Goal: Information Seeking & Learning: Learn about a topic

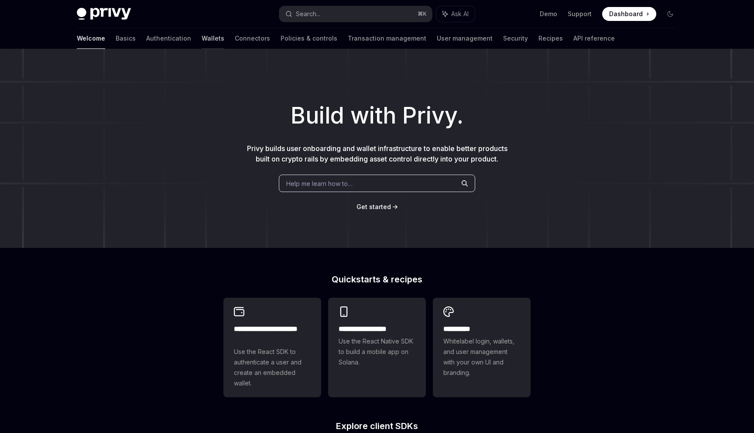
click at [202, 39] on link "Wallets" at bounding box center [213, 38] width 23 height 21
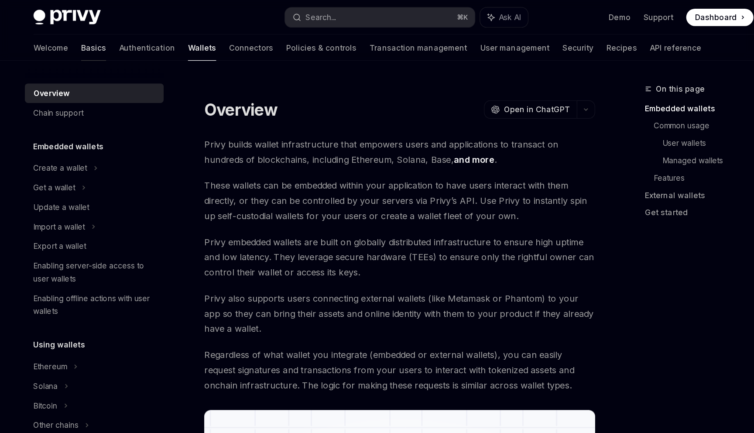
click at [115, 39] on link "Basics" at bounding box center [125, 38] width 20 height 21
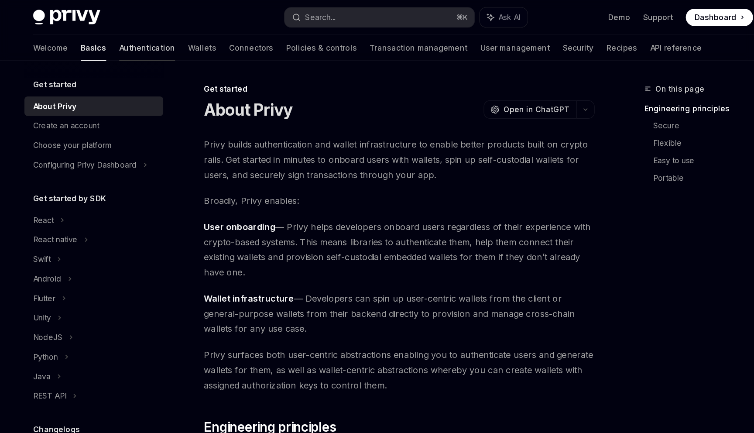
click at [146, 42] on link "Authentication" at bounding box center [168, 38] width 45 height 21
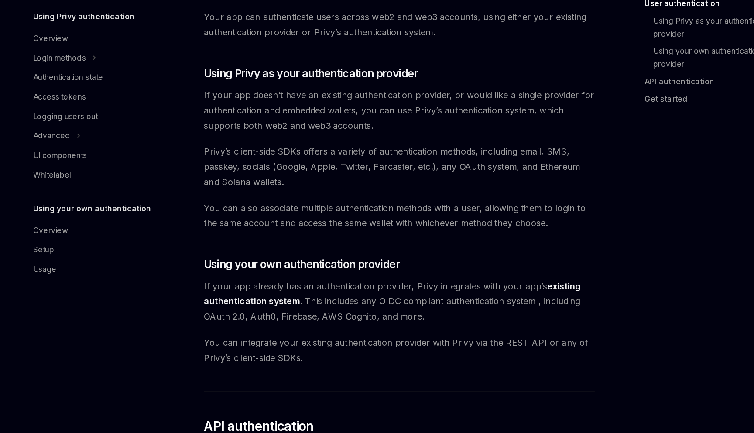
scroll to position [226, 0]
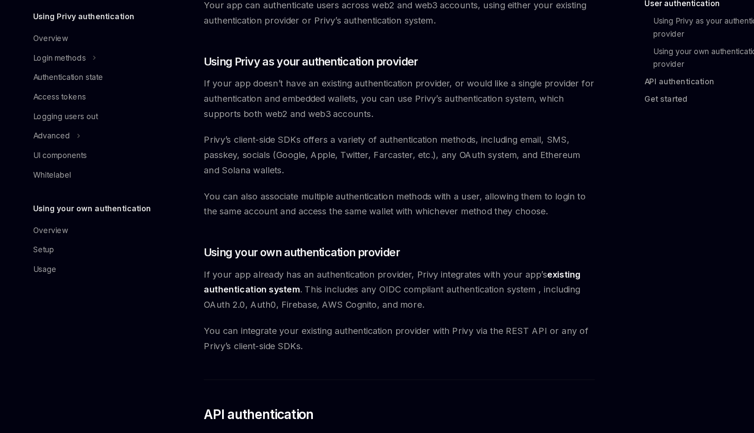
click at [330, 312] on span "If your app already has an authentication provider, Privy integrates with your …" at bounding box center [371, 317] width 314 height 37
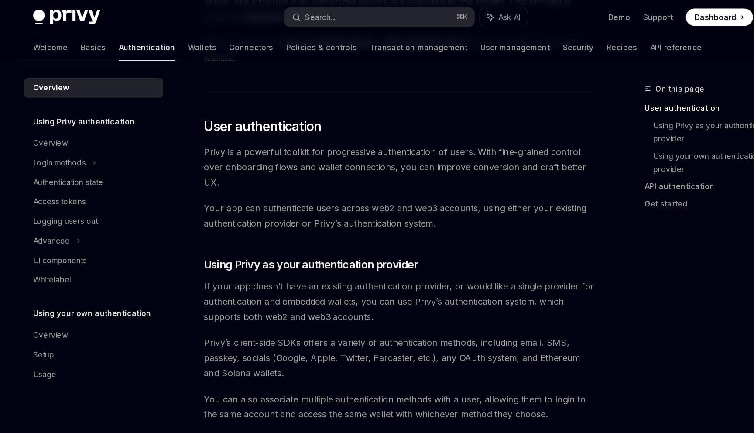
scroll to position [0, 0]
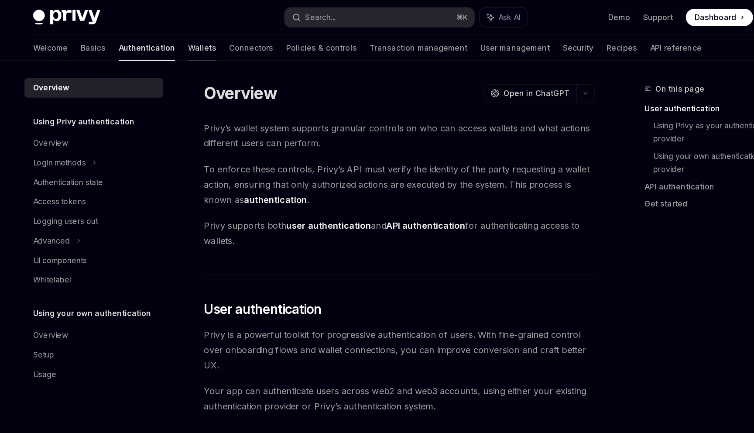
click at [202, 42] on link "Wallets" at bounding box center [213, 38] width 23 height 21
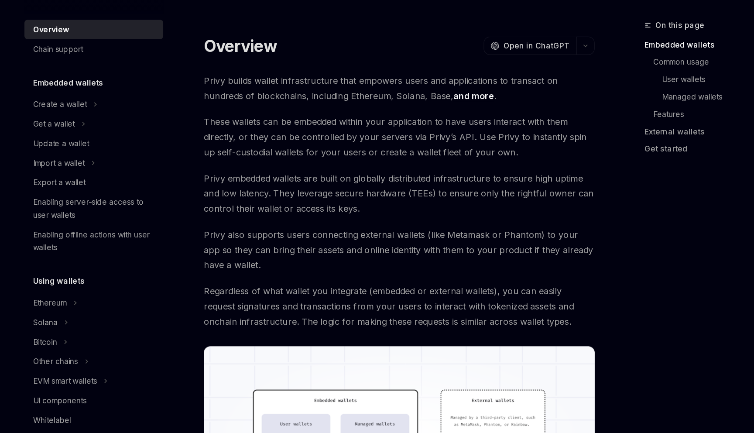
click at [415, 127] on link "and more" at bounding box center [431, 128] width 33 height 9
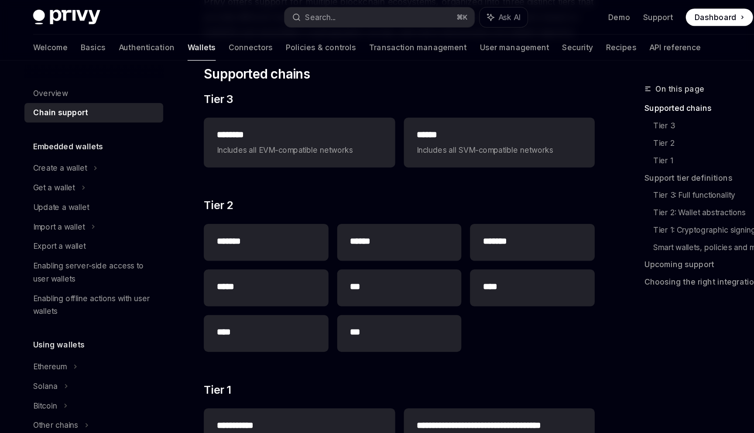
scroll to position [114, 0]
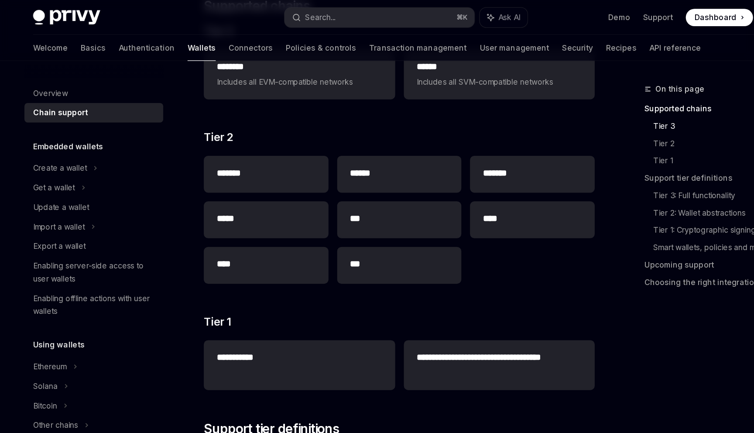
scroll to position [169, 0]
click at [285, 106] on h3 "​ Tier 2" at bounding box center [371, 111] width 314 height 12
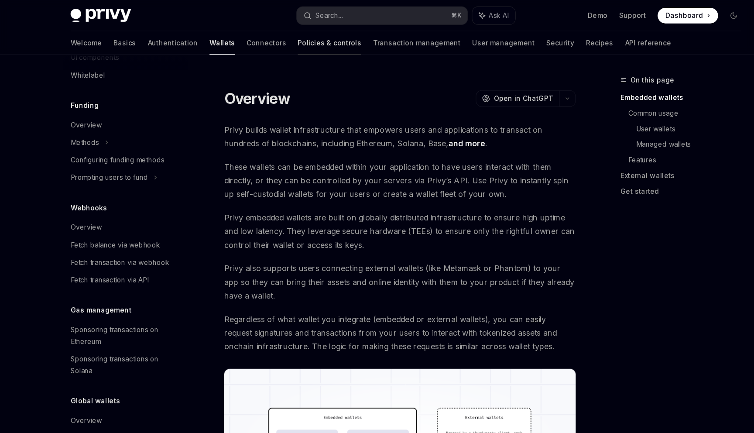
click at [280, 36] on link "Policies & controls" at bounding box center [308, 38] width 57 height 21
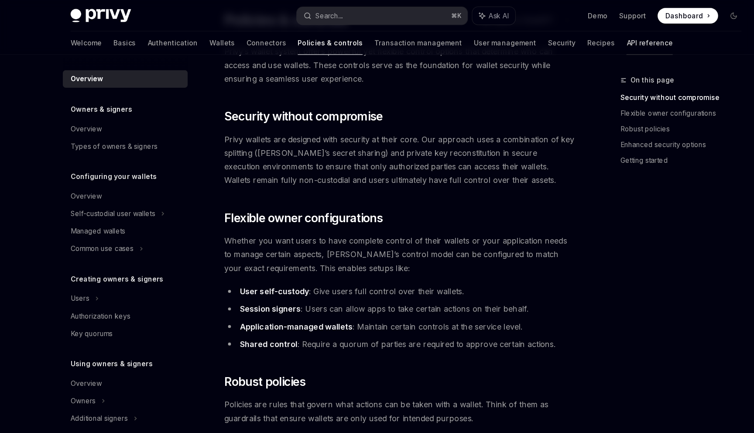
scroll to position [56, 0]
click at [574, 38] on link "API reference" at bounding box center [594, 38] width 41 height 21
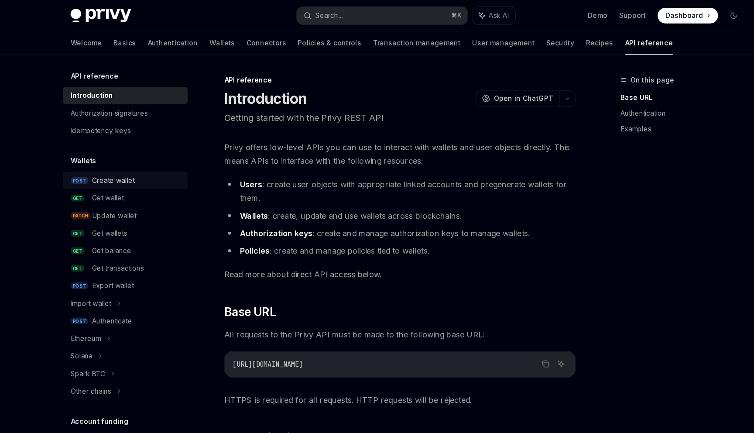
click at [135, 157] on div "Create wallet" at bounding box center [136, 161] width 80 height 10
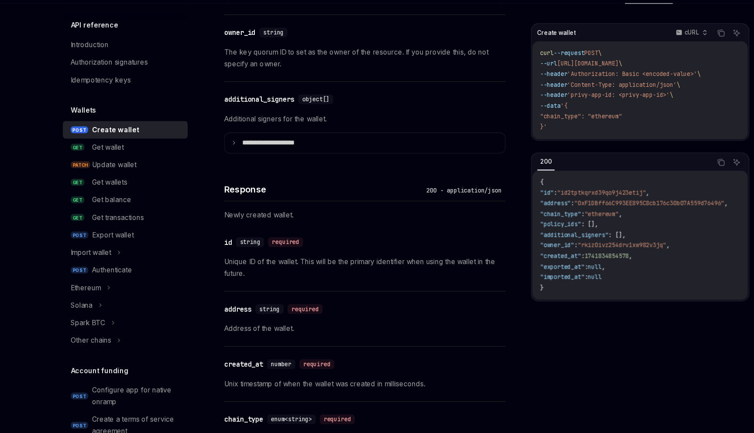
scroll to position [668, 0]
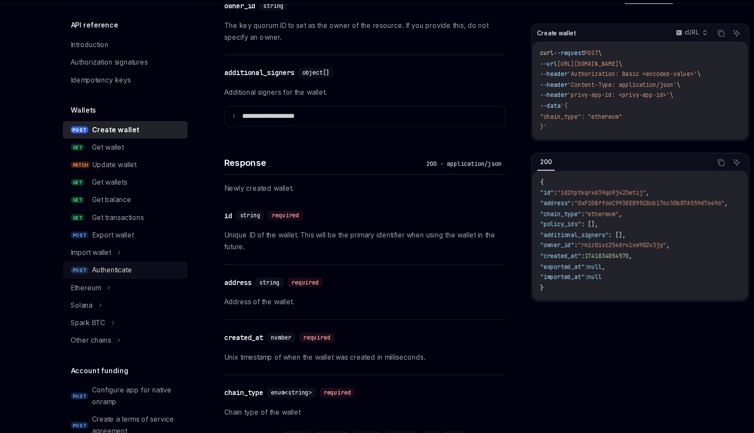
click at [140, 289] on div "Authenticate" at bounding box center [136, 287] width 80 height 10
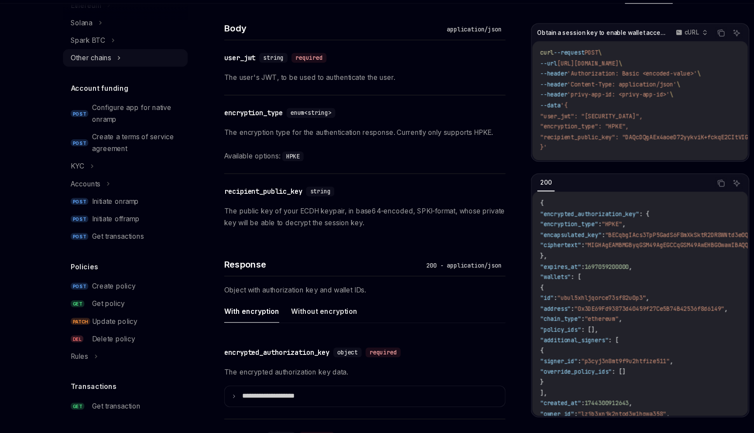
scroll to position [266, 0]
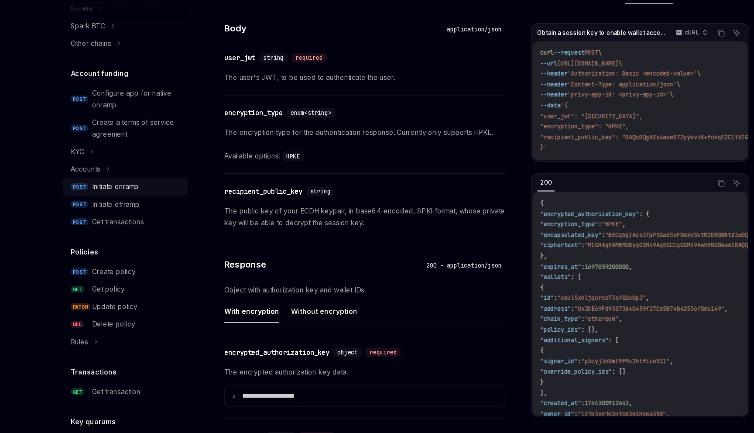
click at [131, 215] on div "Initiate onramp" at bounding box center [117, 212] width 42 height 10
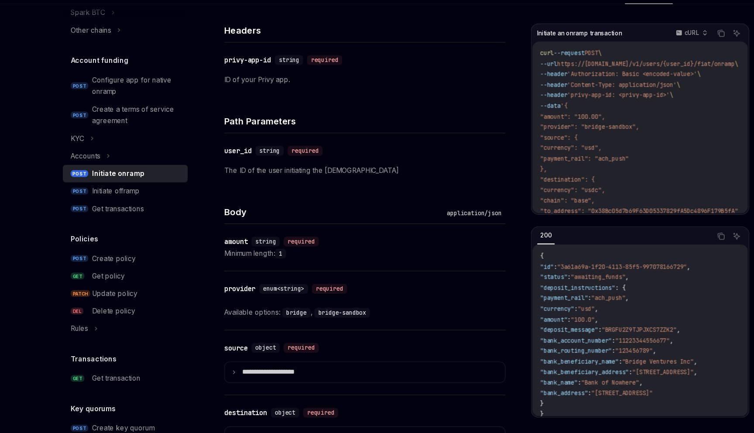
scroll to position [280, 0]
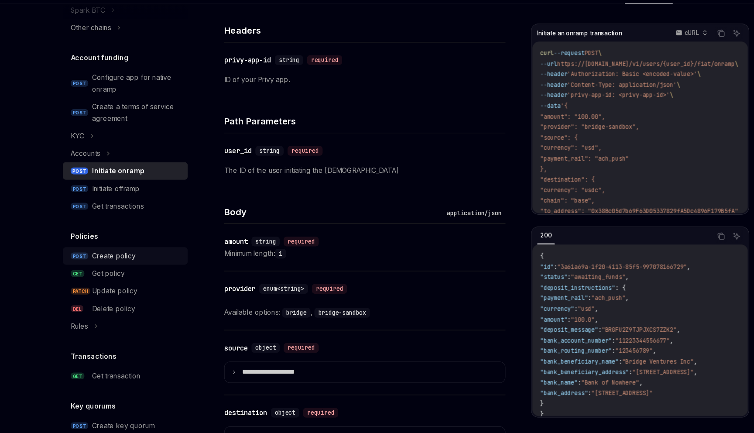
click at [139, 275] on div "Create policy" at bounding box center [136, 274] width 80 height 10
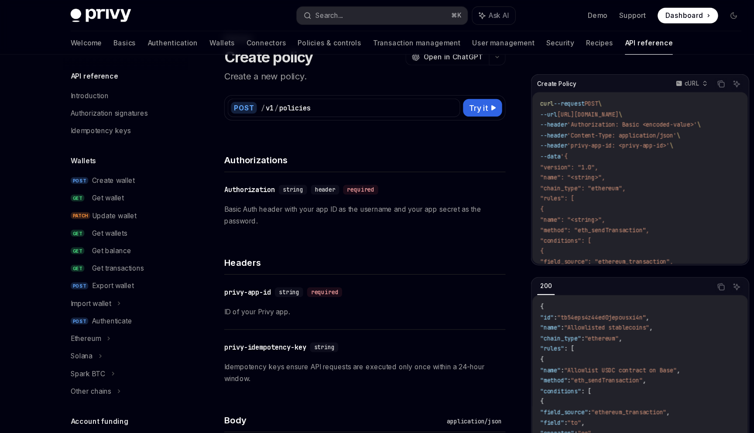
scroll to position [6, 0]
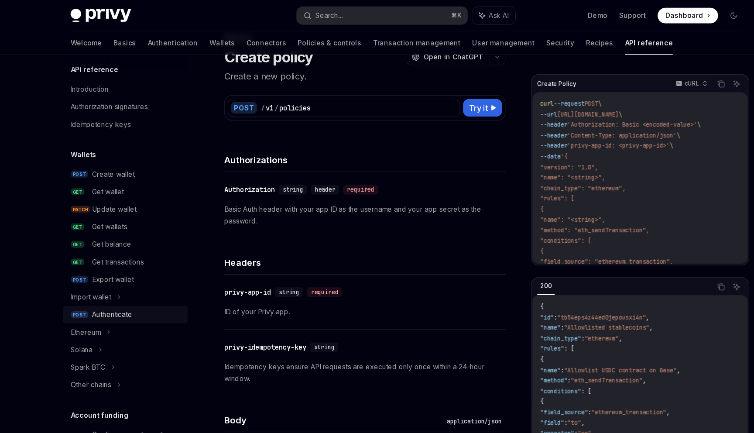
click at [155, 280] on div "Authenticate" at bounding box center [136, 281] width 80 height 10
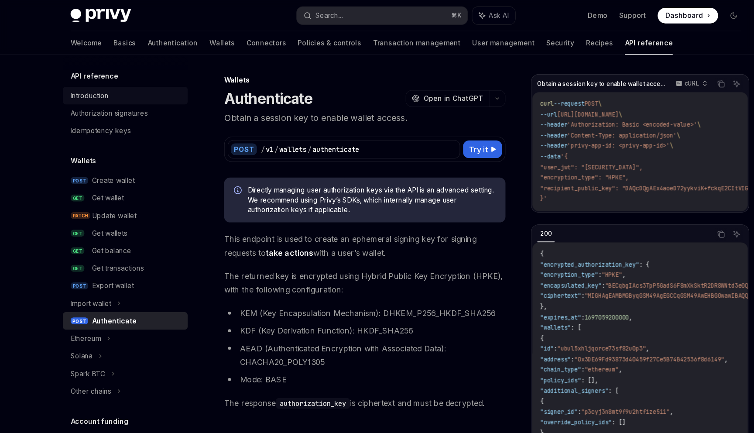
click at [137, 90] on div "Introduction" at bounding box center [126, 85] width 99 height 10
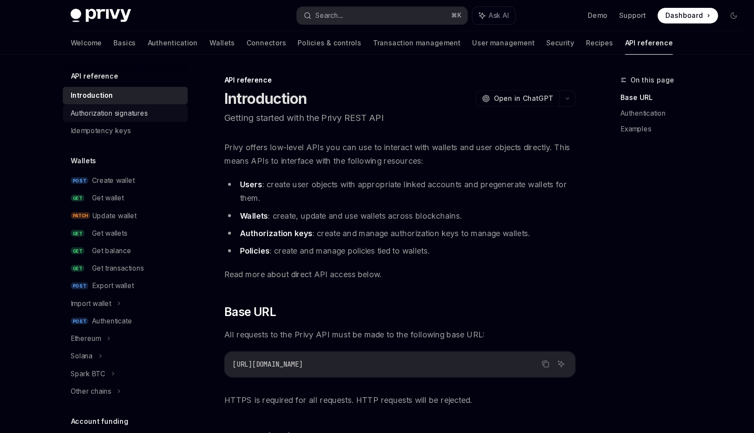
click at [140, 102] on div "Authorization signatures" at bounding box center [111, 101] width 69 height 10
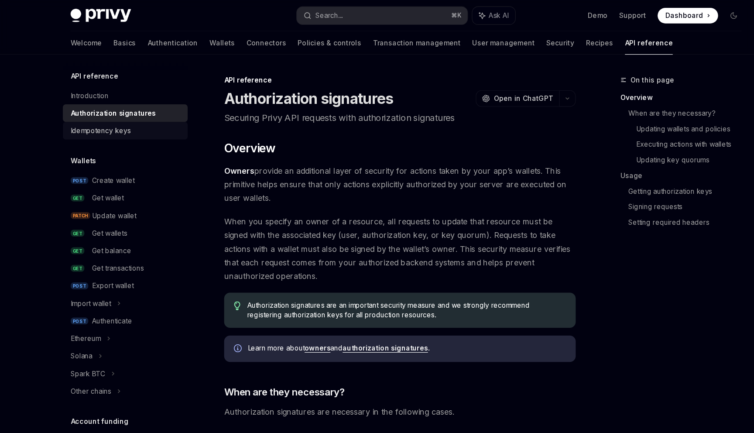
click at [137, 118] on div "Idempotency keys" at bounding box center [126, 117] width 99 height 10
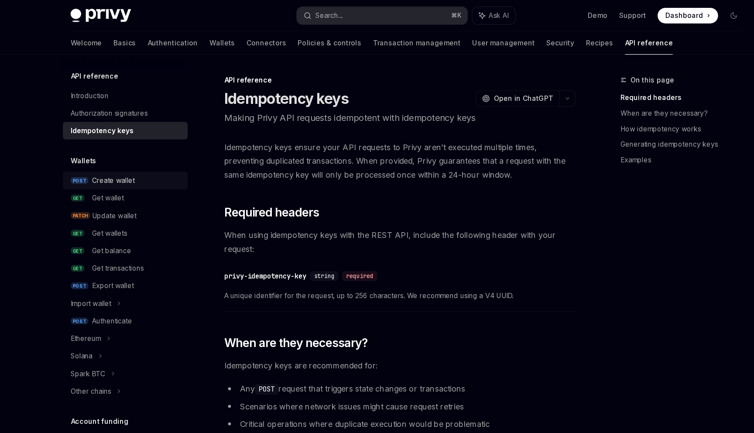
click at [134, 165] on div "Create wallet" at bounding box center [136, 161] width 80 height 10
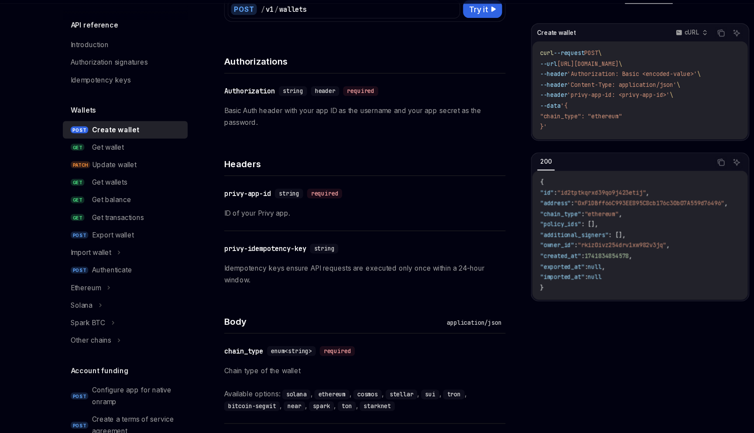
scroll to position [87, 0]
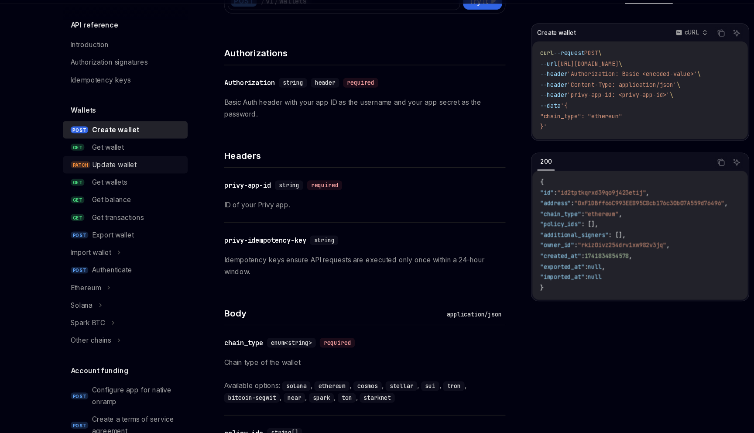
click at [140, 195] on div "Update wallet" at bounding box center [136, 193] width 80 height 10
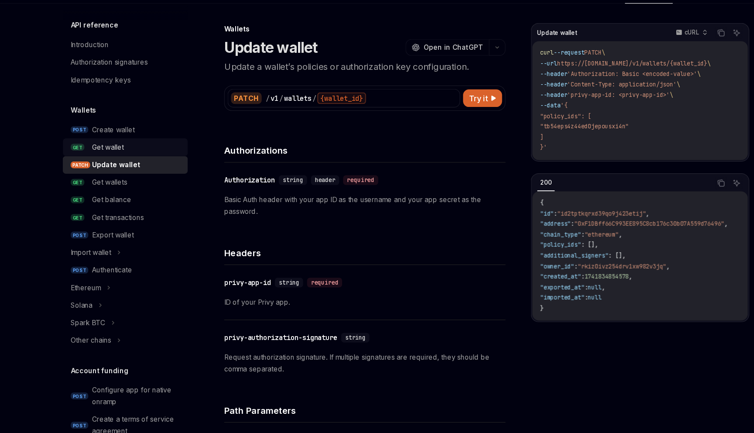
click at [134, 180] on div "Get wallet" at bounding box center [136, 177] width 80 height 10
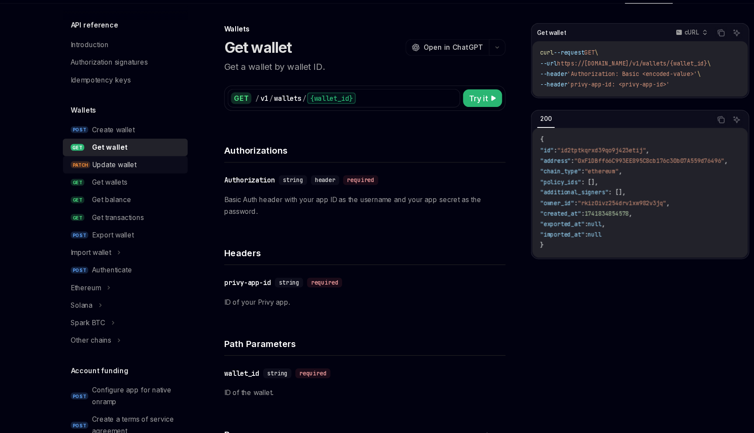
click at [137, 190] on div "Update wallet" at bounding box center [136, 193] width 80 height 10
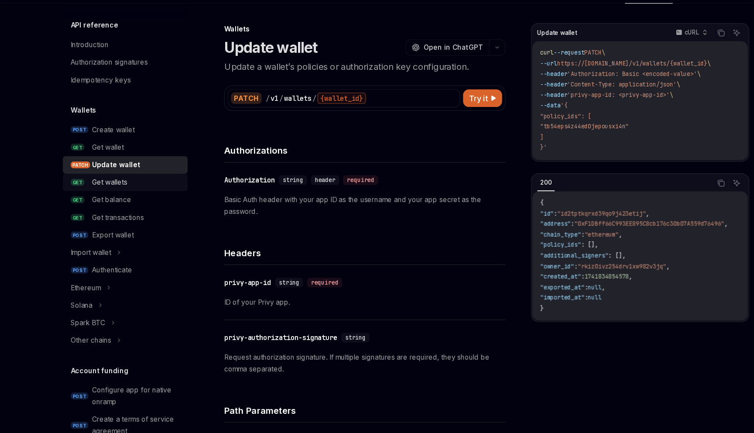
click at [135, 204] on div "Get wallets" at bounding box center [136, 208] width 80 height 10
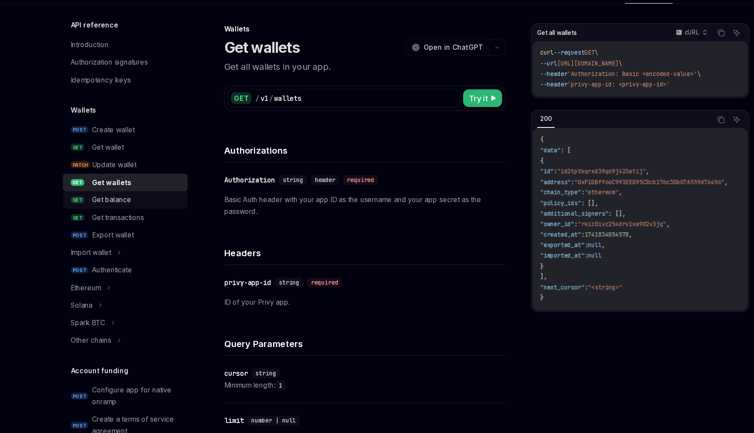
click at [136, 224] on div "Get balance" at bounding box center [136, 224] width 80 height 10
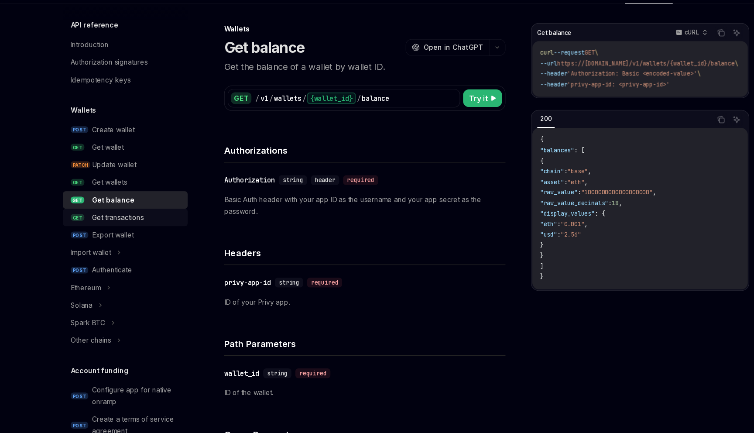
click at [138, 237] on div "Get transactions" at bounding box center [119, 240] width 46 height 10
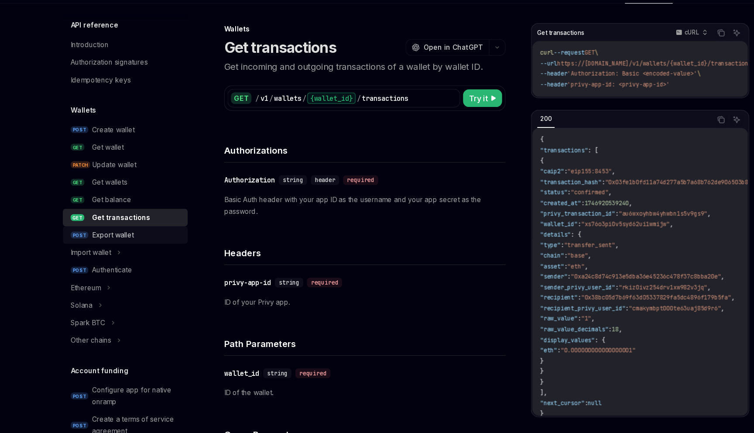
click at [138, 256] on div "Export wallet" at bounding box center [136, 255] width 80 height 10
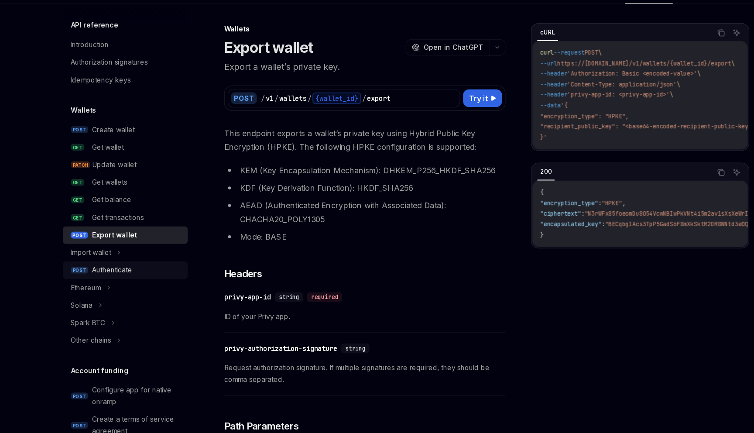
click at [137, 287] on div "Authenticate" at bounding box center [136, 287] width 80 height 10
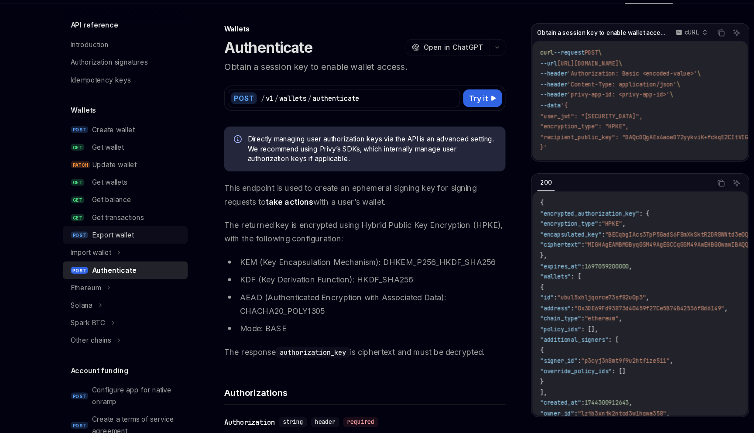
click at [150, 255] on div "Export wallet" at bounding box center [136, 255] width 80 height 10
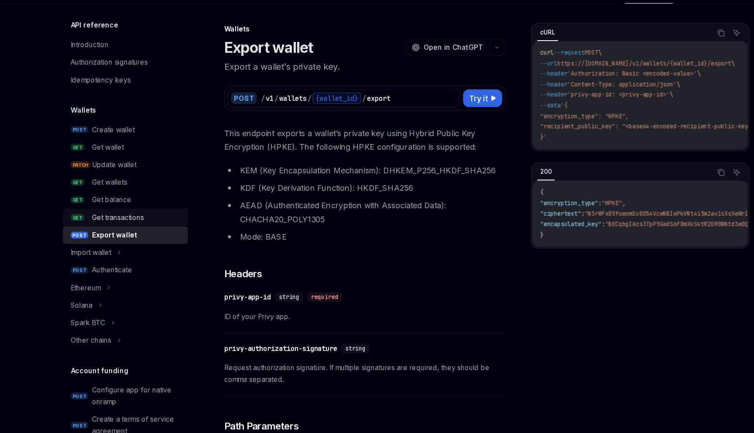
click at [149, 245] on link "GET Get transactions" at bounding box center [126, 240] width 112 height 16
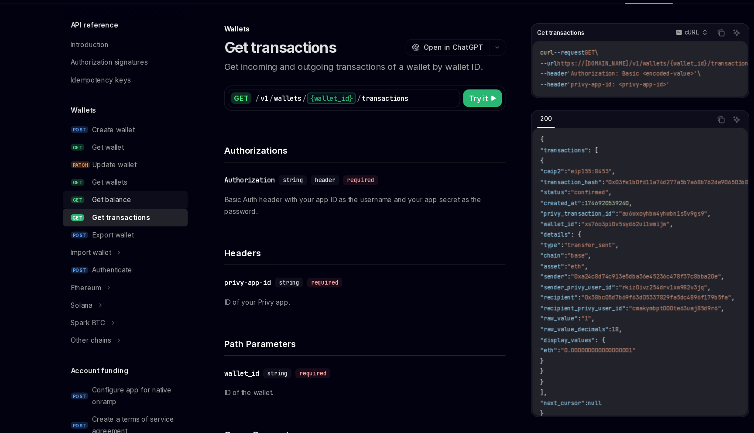
click at [141, 229] on div "Get balance" at bounding box center [136, 224] width 80 height 10
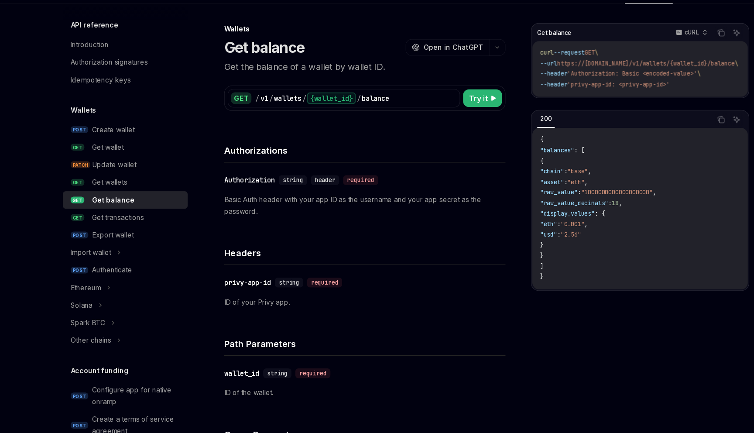
click at [139, 221] on div "Get balance" at bounding box center [136, 224] width 80 height 10
click at [138, 212] on div "Get wallets" at bounding box center [136, 208] width 80 height 10
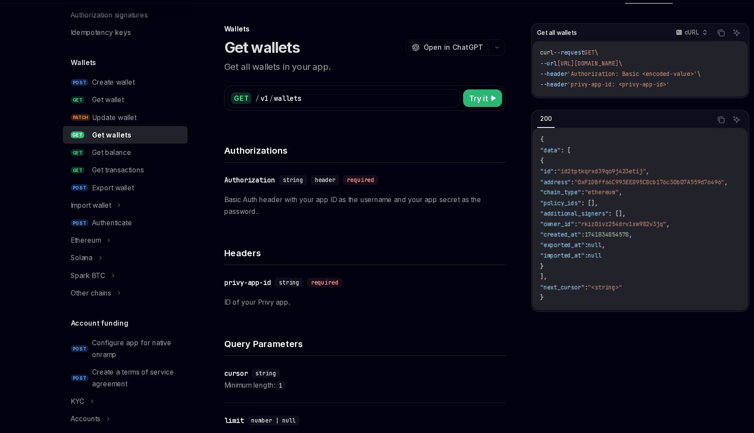
scroll to position [35, 0]
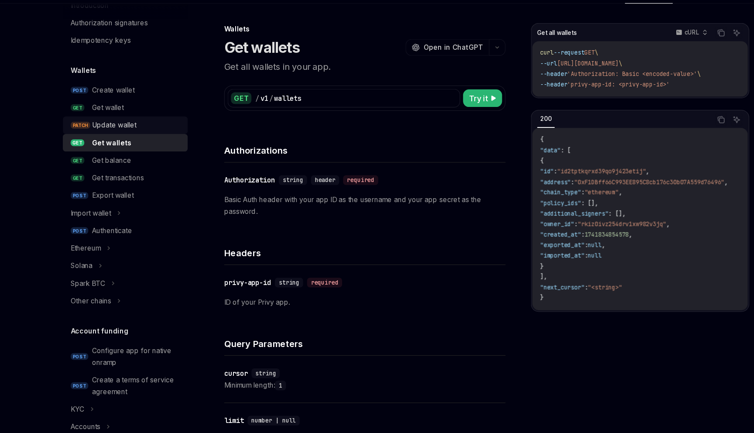
click at [130, 155] on div "Update wallet" at bounding box center [116, 157] width 40 height 10
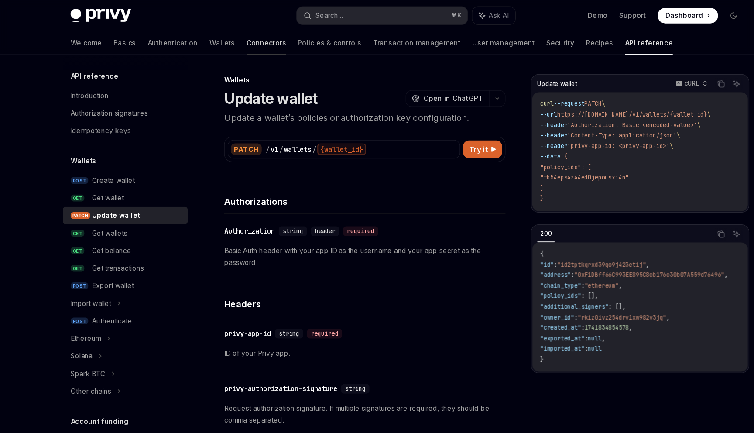
click at [234, 41] on link "Connectors" at bounding box center [251, 38] width 35 height 21
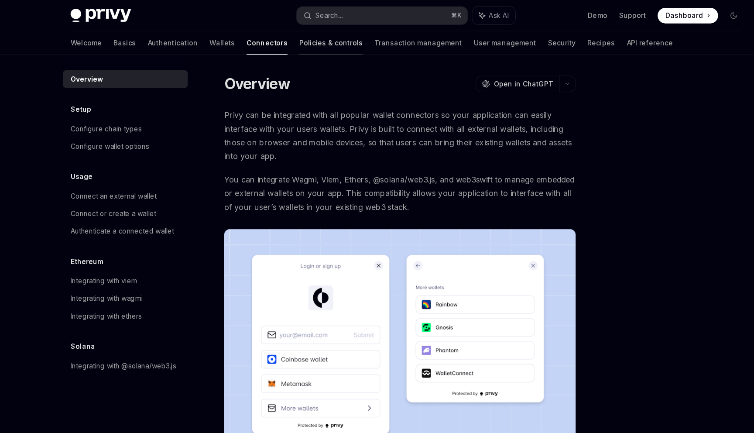
click at [281, 41] on link "Policies & controls" at bounding box center [309, 38] width 57 height 21
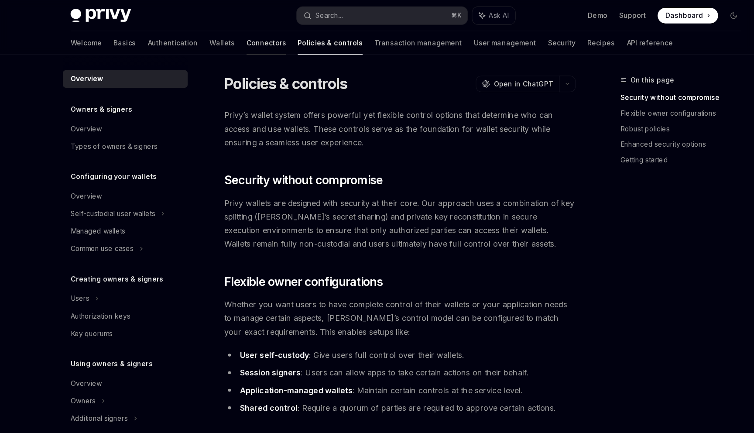
click at [234, 41] on link "Connectors" at bounding box center [251, 38] width 35 height 21
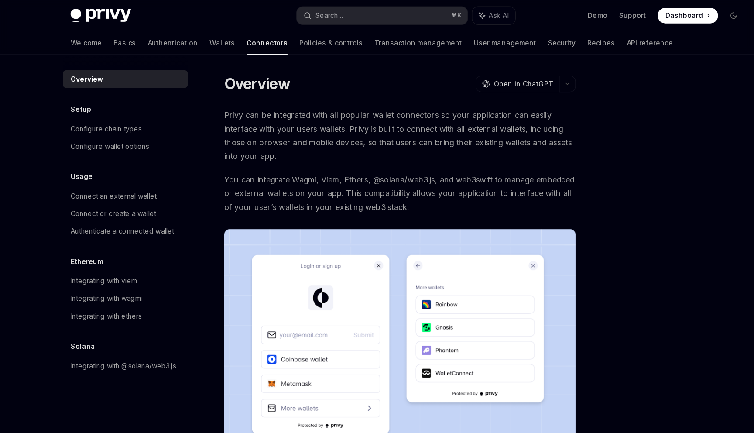
click at [154, 41] on div "Welcome Basics Authentication Wallets Connectors Policies & controls Transactio…" at bounding box center [346, 38] width 539 height 21
click at [201, 43] on link "Wallets" at bounding box center [212, 38] width 23 height 21
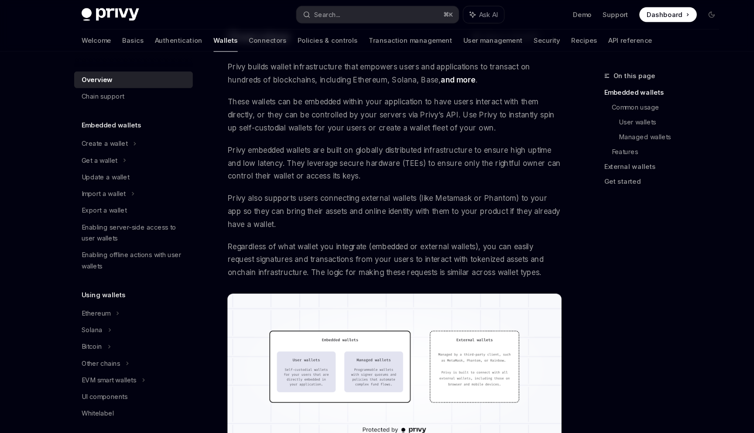
scroll to position [2, 0]
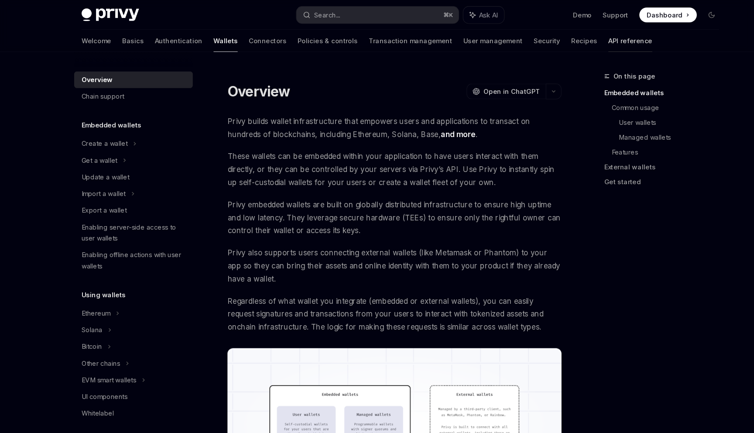
click at [573, 39] on link "API reference" at bounding box center [593, 38] width 41 height 21
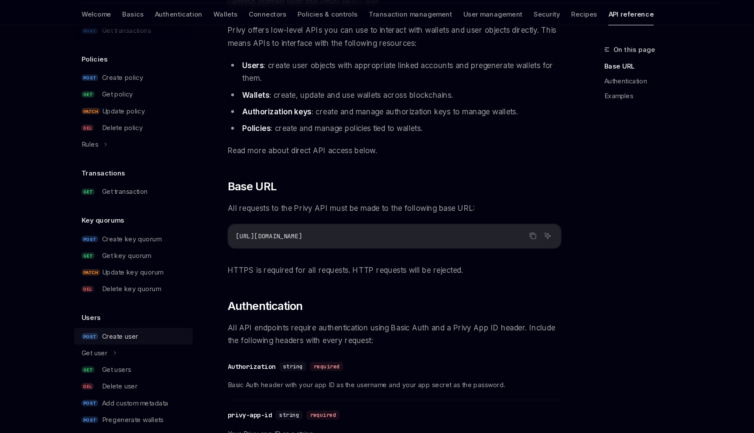
scroll to position [468, 0]
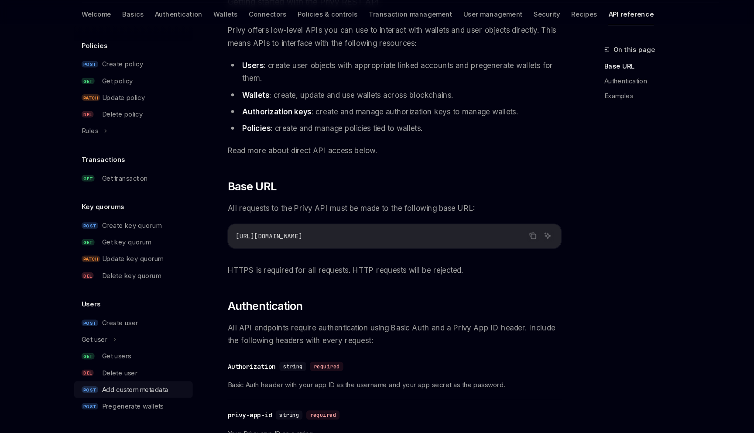
click at [135, 393] on div "Add custom metadata" at bounding box center [127, 391] width 62 height 10
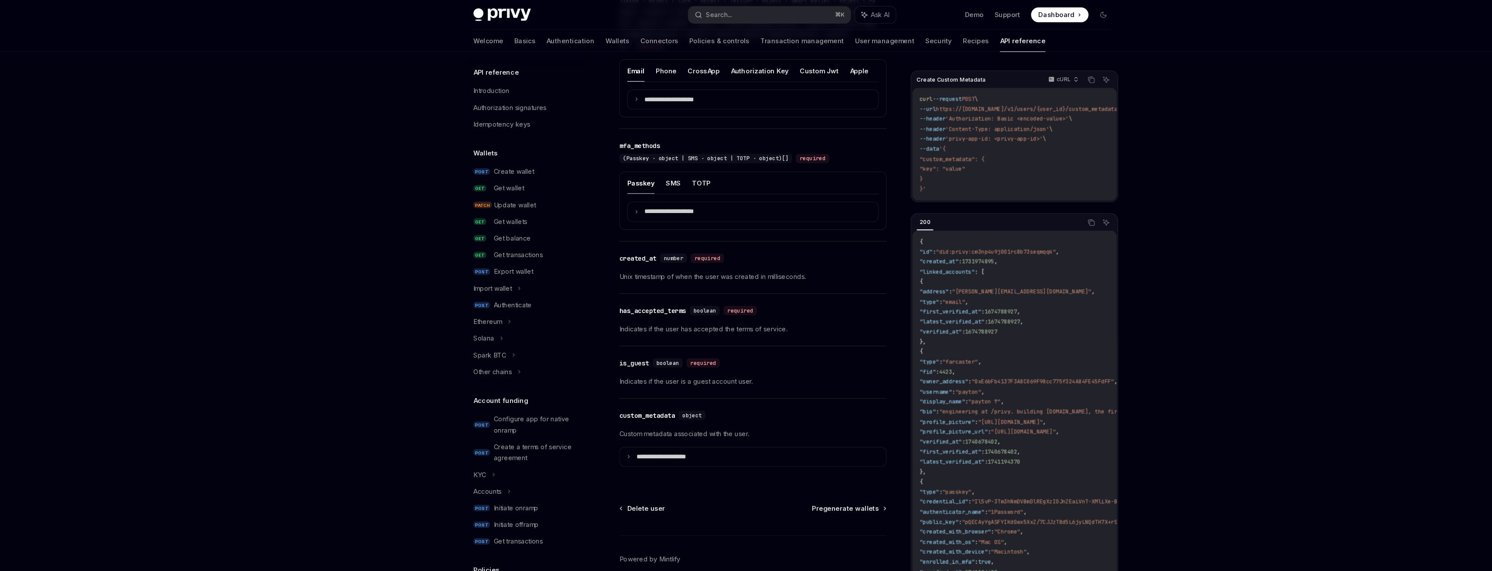
type textarea "*"
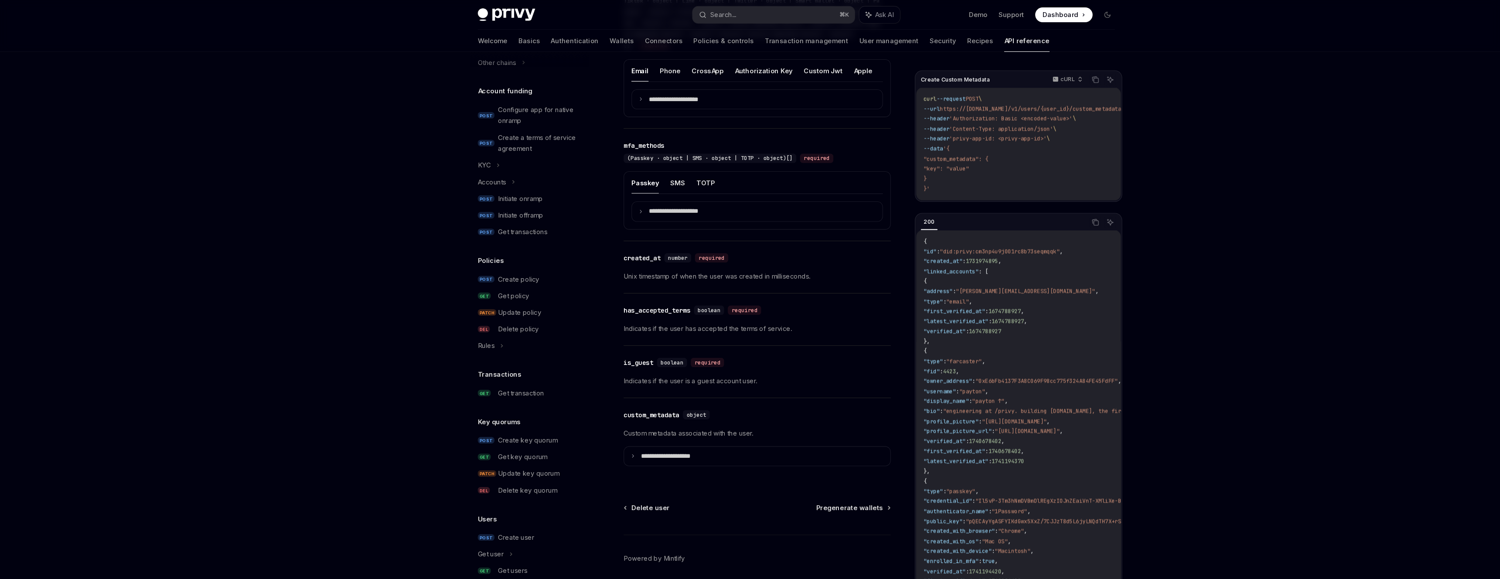
scroll to position [322, 0]
